Goal: Task Accomplishment & Management: Use online tool/utility

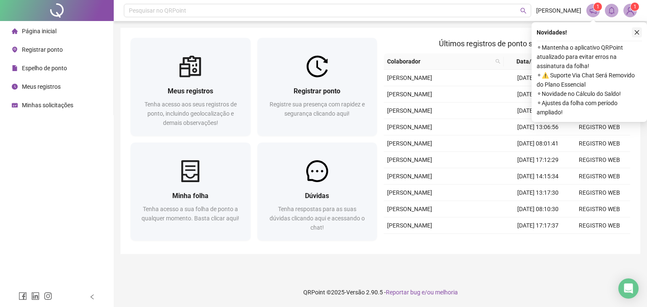
click at [639, 28] on button "button" at bounding box center [637, 32] width 10 height 10
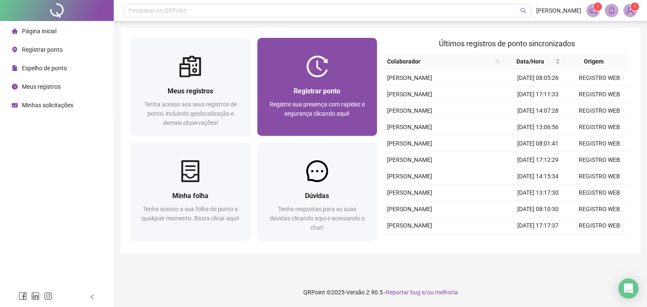
click at [305, 58] on div at bounding box center [317, 67] width 120 height 22
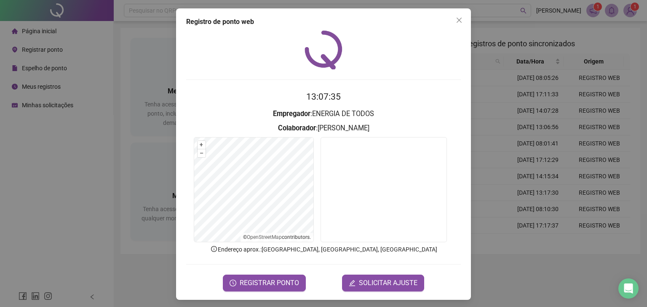
click at [249, 273] on form "13:07:35 Empregador : ENERGIA DE TODOS Colaborador : [PERSON_NAME] + – ⇧ › © Op…" at bounding box center [323, 190] width 275 height 201
click at [249, 276] on button "REGISTRAR PONTO" at bounding box center [264, 283] width 83 height 17
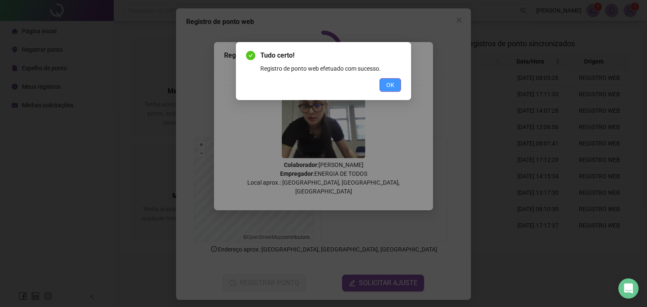
click at [394, 86] on button "OK" at bounding box center [390, 84] width 21 height 13
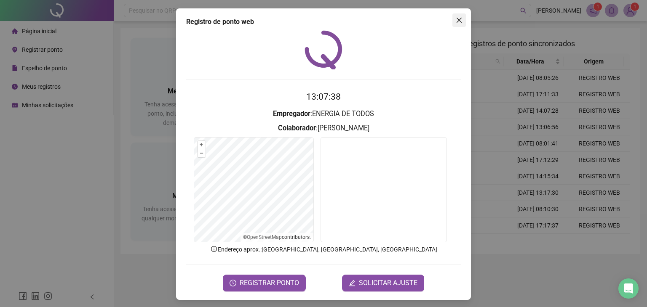
click at [457, 19] on icon "close" at bounding box center [459, 20] width 5 height 5
